Goal: Information Seeking & Learning: Learn about a topic

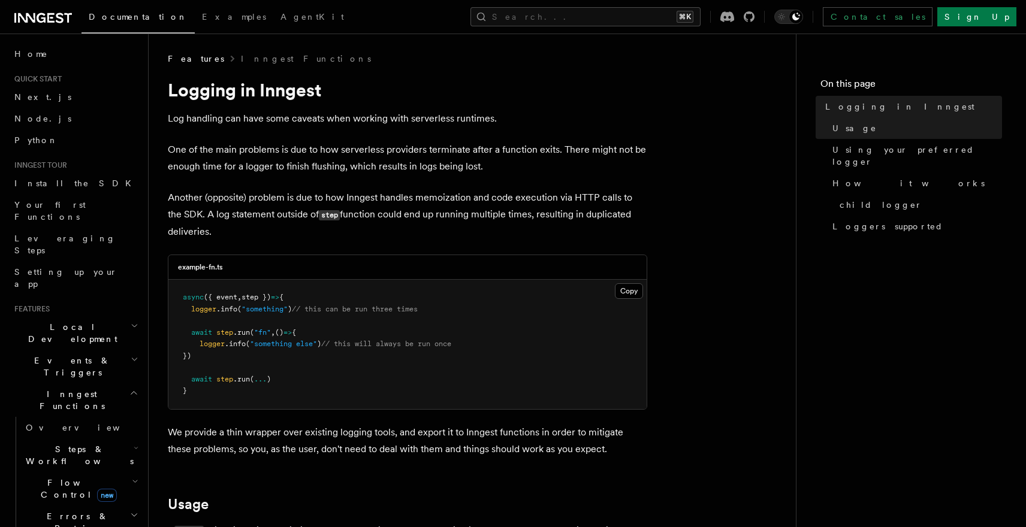
click at [230, 295] on span "({ event" at bounding box center [221, 297] width 34 height 8
click at [351, 307] on span "// this can be run three times" at bounding box center [355, 309] width 126 height 8
drag, startPoint x: 351, startPoint y: 307, endPoint x: 370, endPoint y: 309, distance: 19.2
click at [352, 307] on span "// this can be run three times" at bounding box center [355, 309] width 126 height 8
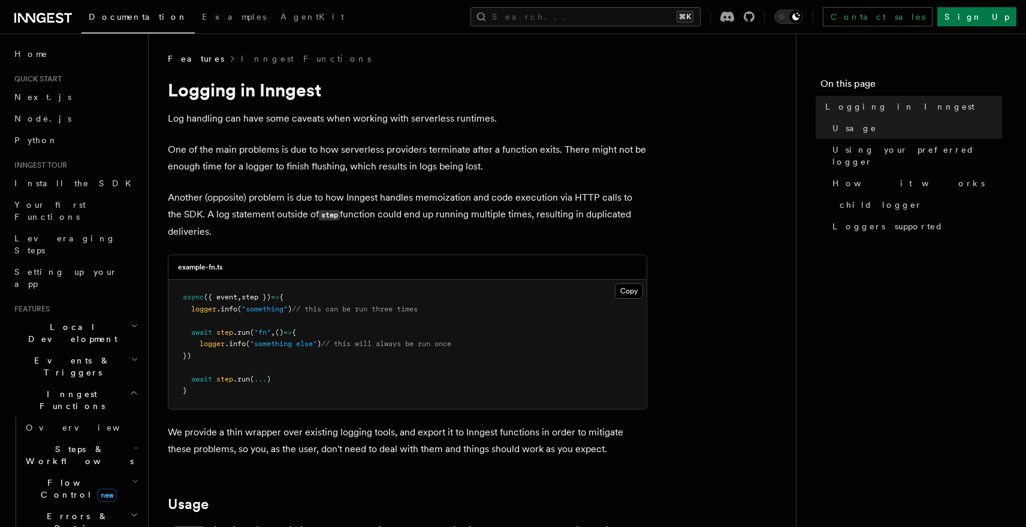
click at [411, 311] on span "// this can be run three times" at bounding box center [355, 309] width 126 height 8
click at [456, 297] on pre "async ({ event , step }) => { logger .info ( "something" ) // this can be run t…" at bounding box center [407, 344] width 478 height 129
click at [422, 210] on p "Another (opposite) problem is due to how Inngest handles memoization and code e…" at bounding box center [407, 214] width 479 height 51
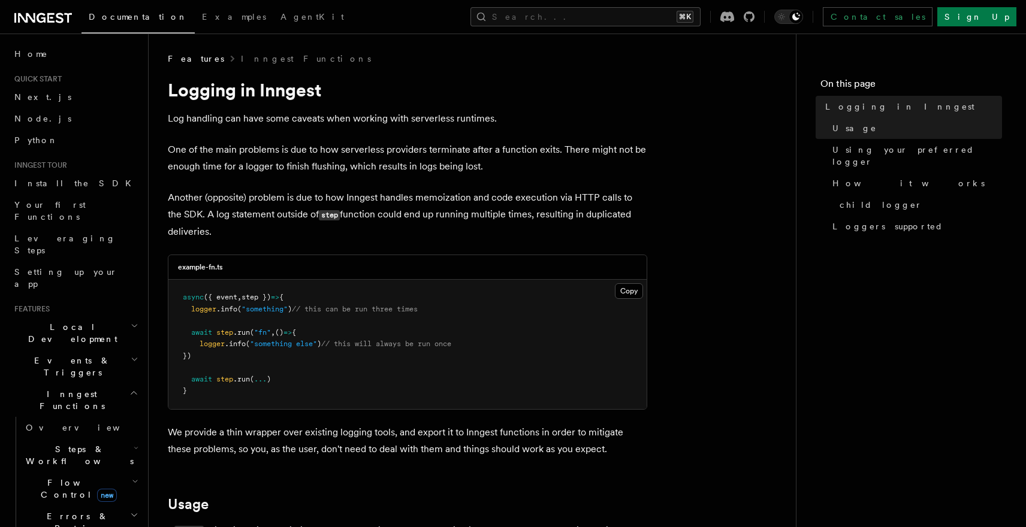
click at [449, 216] on p "Another (opposite) problem is due to how Inngest handles memoization and code e…" at bounding box center [407, 214] width 479 height 51
drag, startPoint x: 449, startPoint y: 216, endPoint x: 488, endPoint y: 218, distance: 39.6
click at [449, 216] on p "Another (opposite) problem is due to how Inngest handles memoization and code e…" at bounding box center [407, 214] width 479 height 51
click at [503, 216] on p "Another (opposite) problem is due to how Inngest handles memoization and code e…" at bounding box center [407, 214] width 479 height 51
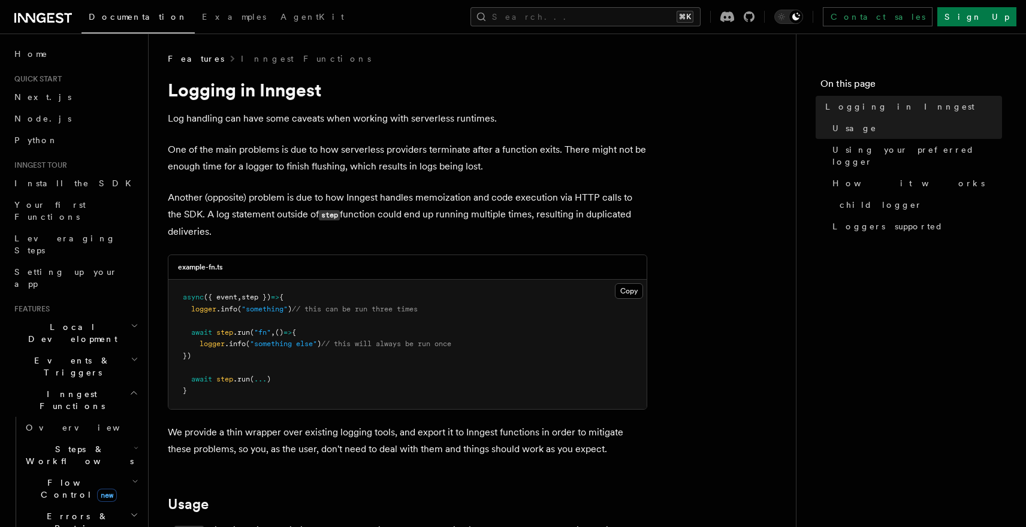
click at [533, 216] on p "Another (opposite) problem is due to how Inngest handles memoization and code e…" at bounding box center [407, 214] width 479 height 51
click at [595, 218] on p "Another (opposite) problem is due to how Inngest handles memoization and code e…" at bounding box center [407, 214] width 479 height 51
click at [572, 215] on p "Another (opposite) problem is due to how Inngest handles memoization and code e…" at bounding box center [407, 214] width 479 height 51
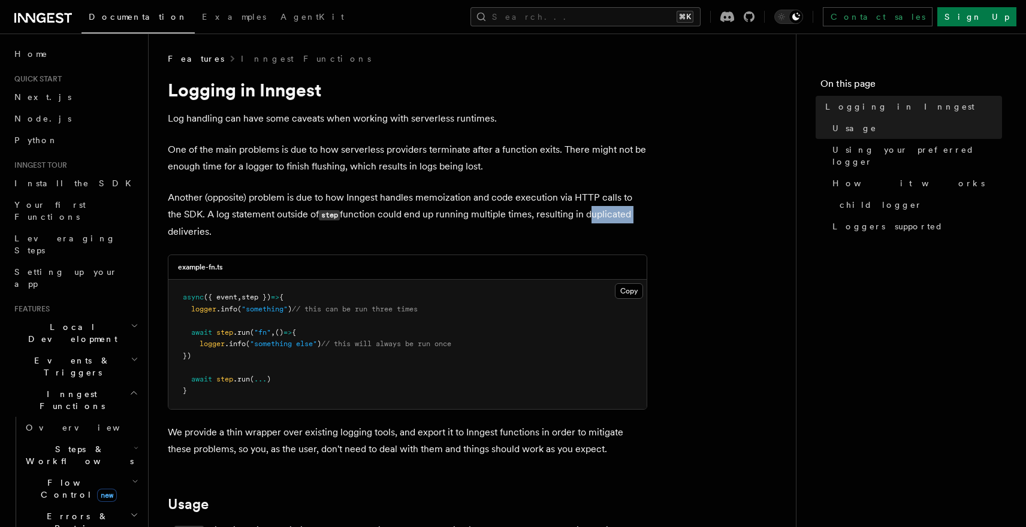
click at [572, 215] on p "Another (opposite) problem is due to how Inngest handles memoization and code e…" at bounding box center [407, 214] width 479 height 51
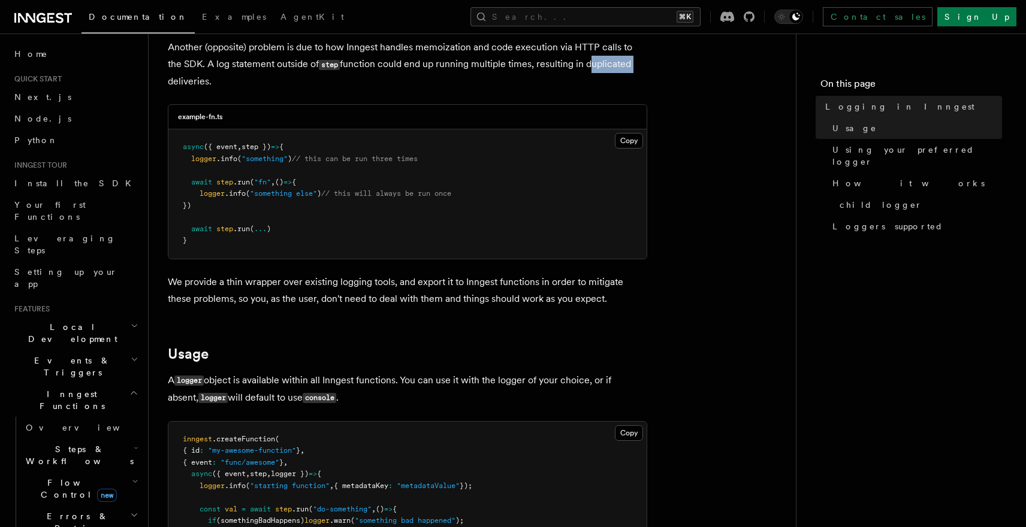
scroll to position [159, 0]
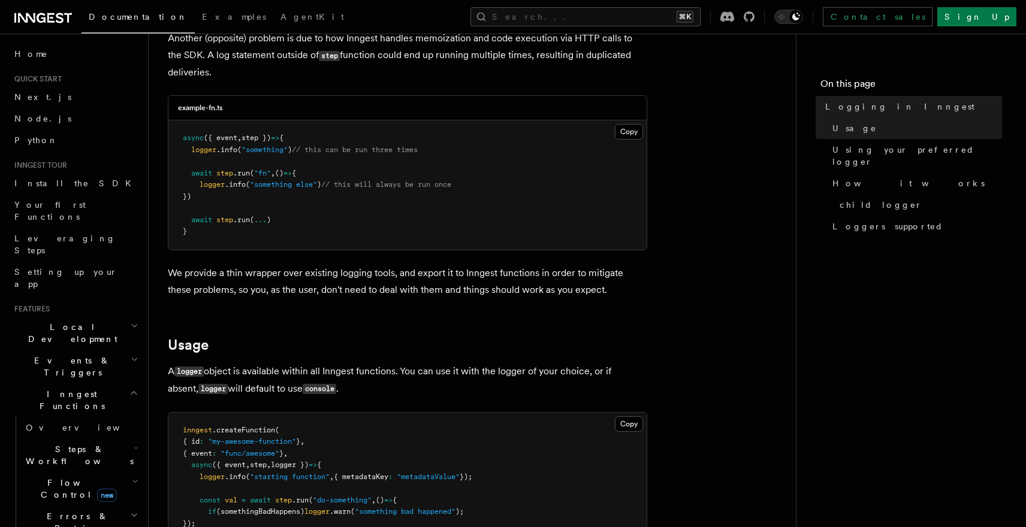
click at [242, 269] on p "We provide a thin wrapper over existing logging tools, and export it to Inngest…" at bounding box center [407, 282] width 479 height 34
click at [269, 271] on p "We provide a thin wrapper over existing logging tools, and export it to Inngest…" at bounding box center [407, 282] width 479 height 34
click at [318, 274] on p "We provide a thin wrapper over existing logging tools, and export it to Inngest…" at bounding box center [407, 282] width 479 height 34
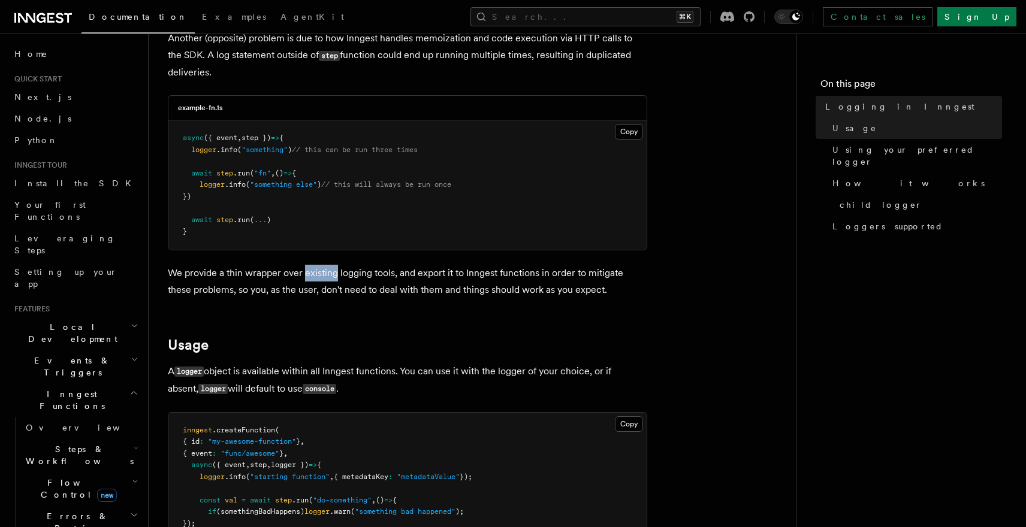
click at [318, 274] on p "We provide a thin wrapper over existing logging tools, and export it to Inngest…" at bounding box center [407, 282] width 479 height 34
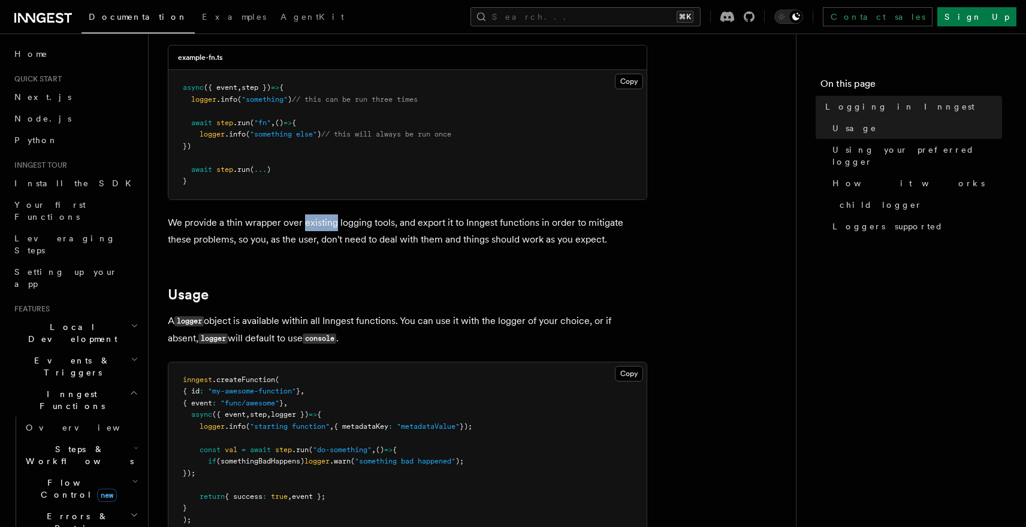
scroll to position [239, 0]
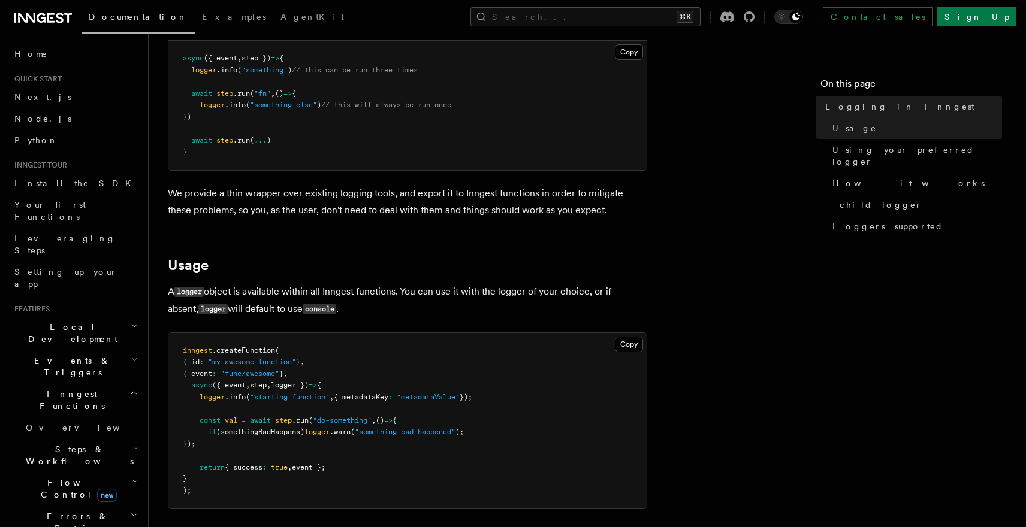
click at [232, 286] on p "A logger object is available within all Inngest functions. You can use it with …" at bounding box center [407, 300] width 479 height 35
click at [279, 290] on p "A logger object is available within all Inngest functions. You can use it with …" at bounding box center [407, 300] width 479 height 35
click at [327, 291] on p "A logger object is available within all Inngest functions. You can use it with …" at bounding box center [407, 300] width 479 height 35
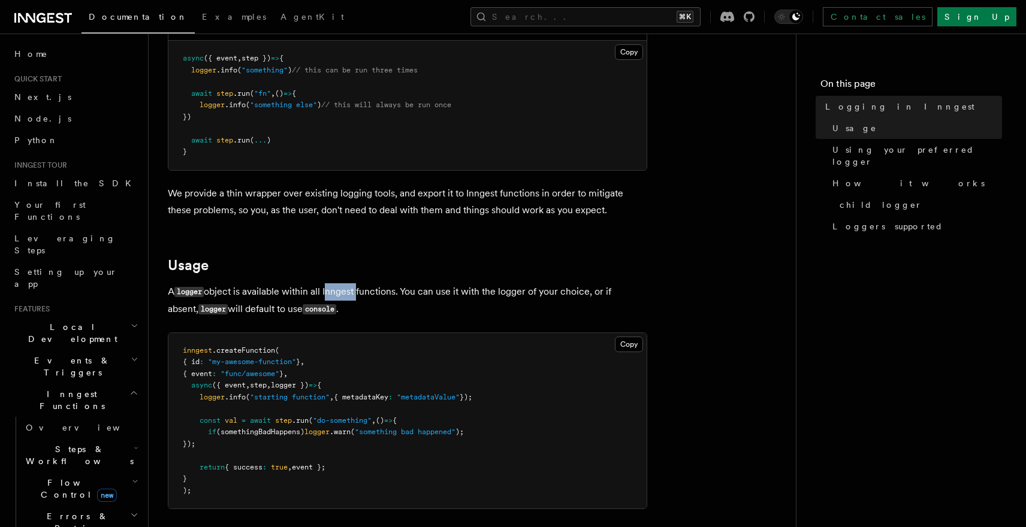
drag, startPoint x: 327, startPoint y: 291, endPoint x: 340, endPoint y: 291, distance: 13.8
click at [327, 291] on p "A logger object is available within all Inngest functions. You can use it with …" at bounding box center [407, 300] width 479 height 35
click at [360, 291] on p "A logger object is available within all Inngest functions. You can use it with …" at bounding box center [407, 300] width 479 height 35
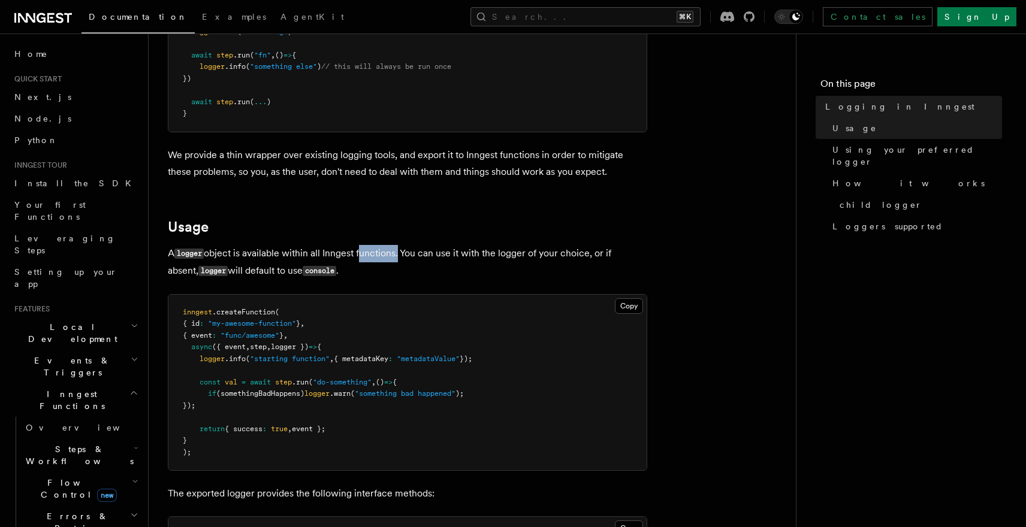
scroll to position [279, 0]
